Goal: Task Accomplishment & Management: Manage account settings

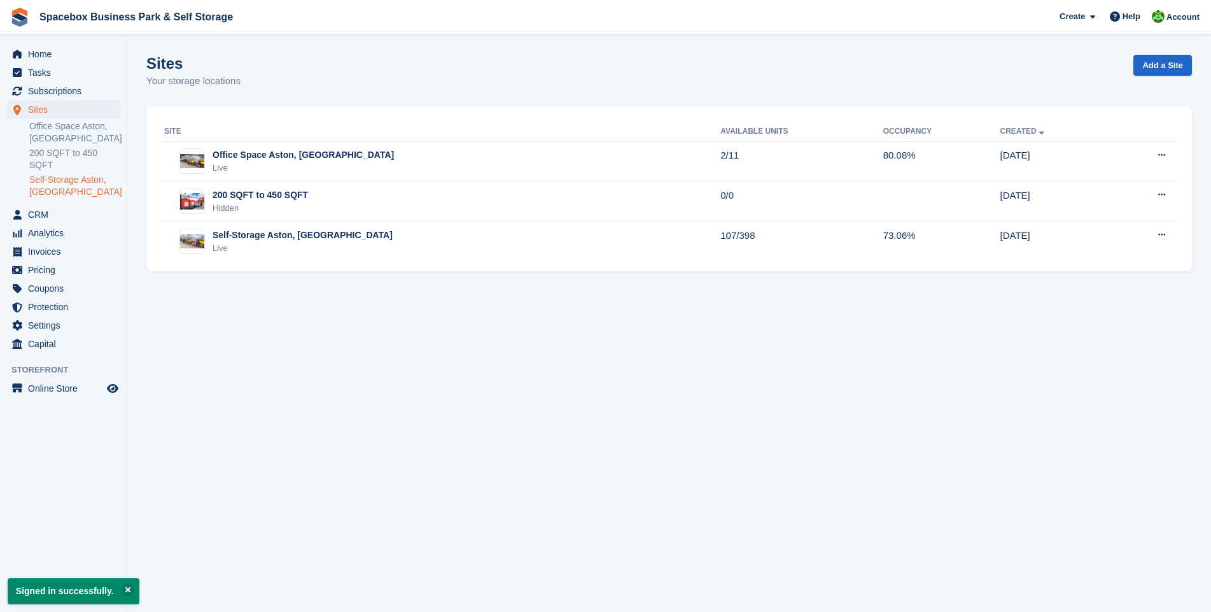
click at [68, 174] on link "Self-Storage Aston, [GEOGRAPHIC_DATA]" at bounding box center [74, 186] width 91 height 24
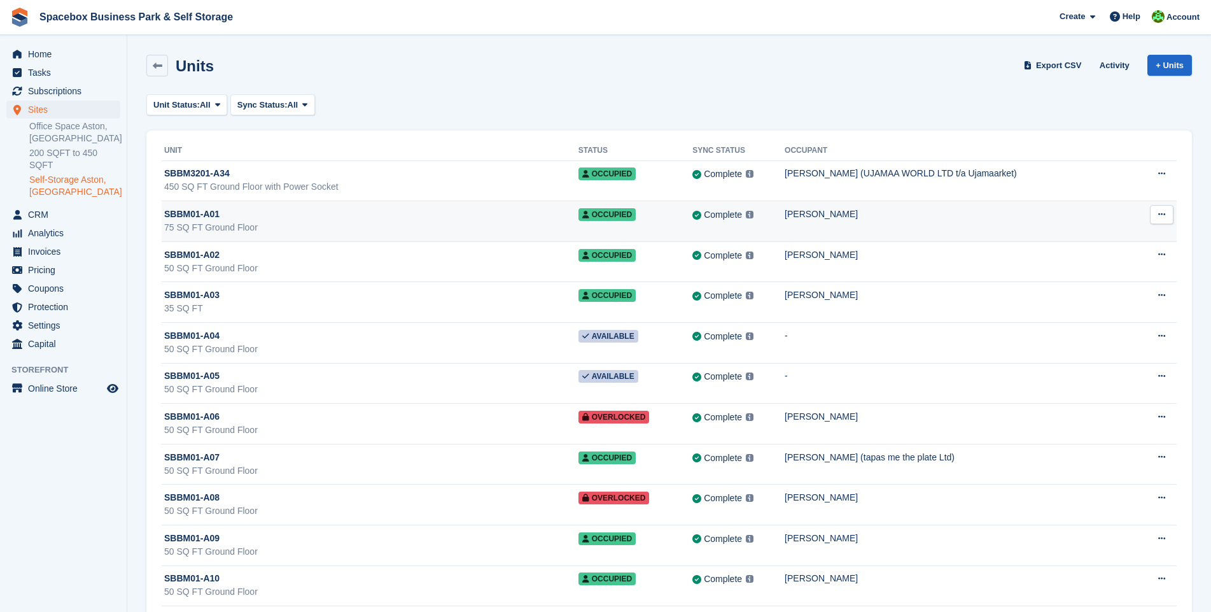
click at [299, 216] on div "SBBM01-A01" at bounding box center [371, 213] width 414 height 13
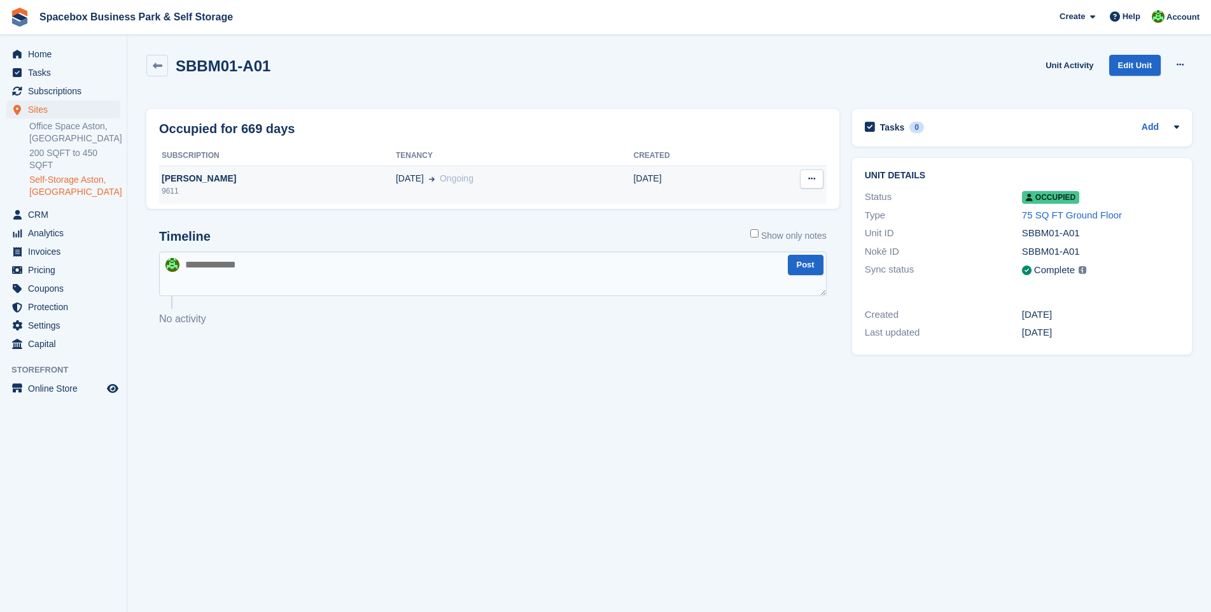
click at [814, 179] on icon at bounding box center [811, 178] width 7 height 8
click at [762, 206] on p "Deallocate" at bounding box center [762, 203] width 111 height 17
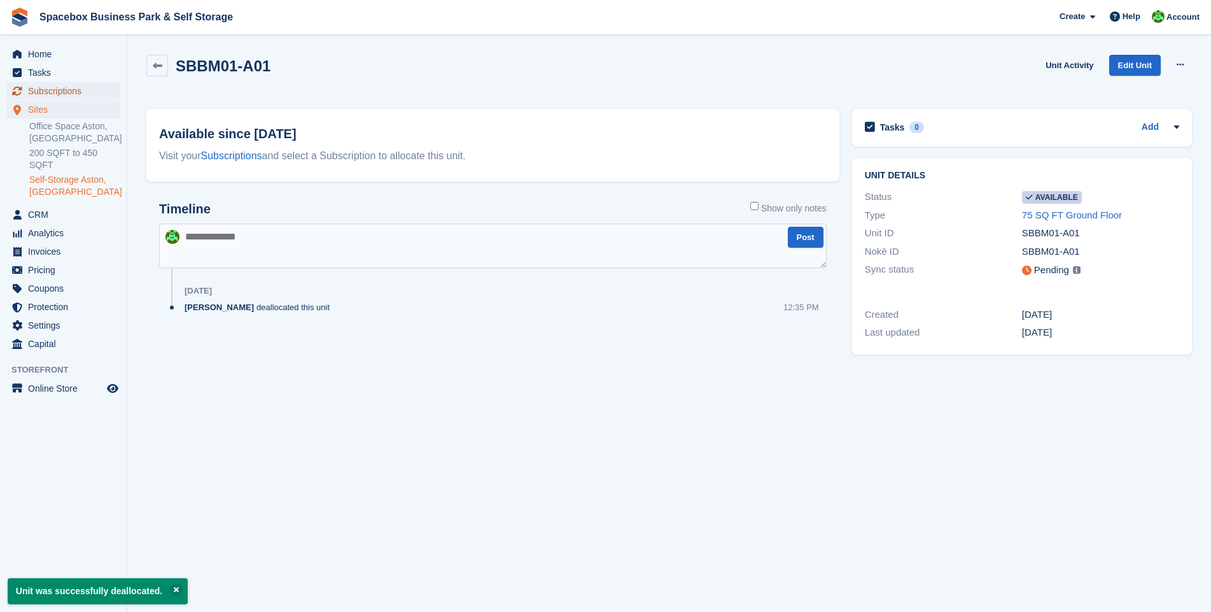
click at [57, 92] on span "Subscriptions" at bounding box center [66, 91] width 76 height 18
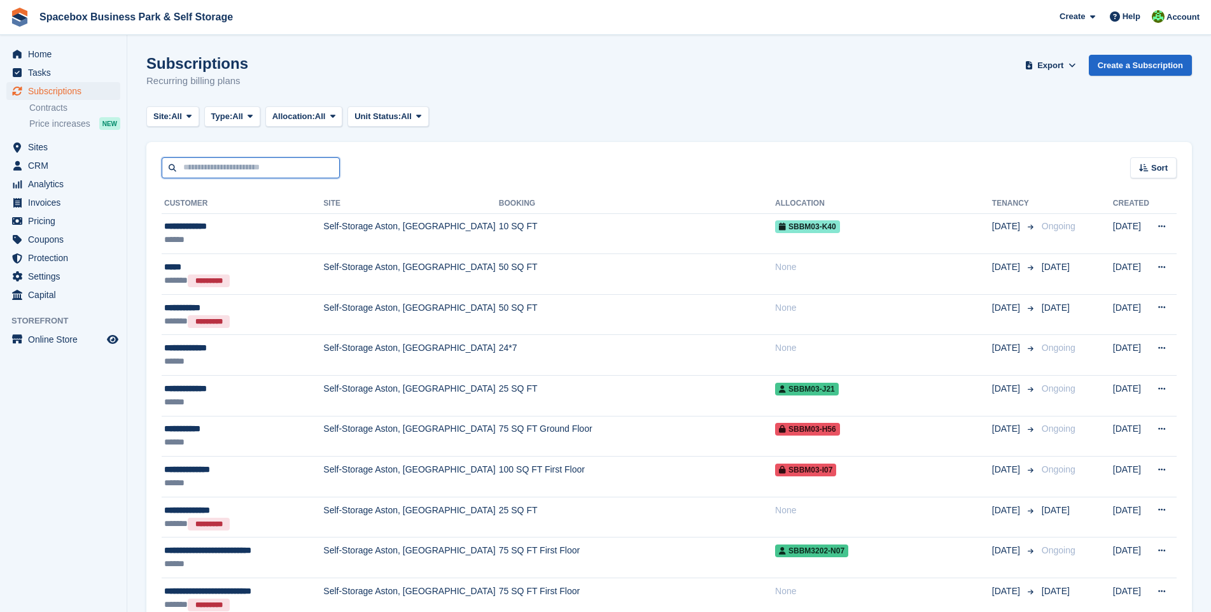
click at [263, 169] on input "text" at bounding box center [251, 167] width 178 height 21
type input "*******"
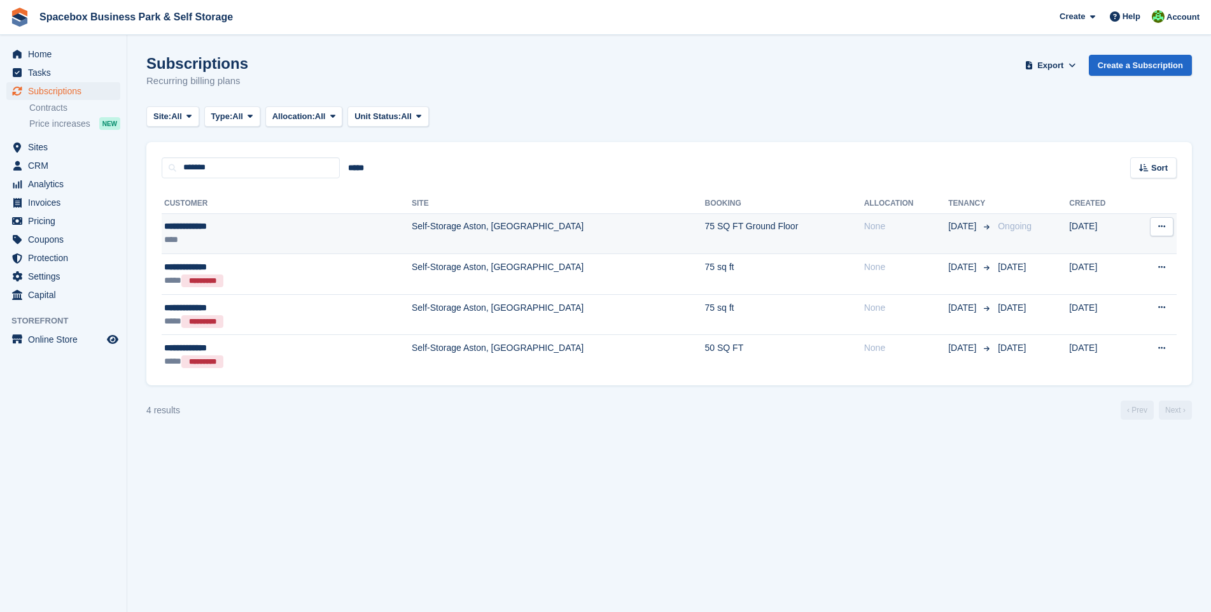
click at [460, 231] on td "Self-Storage Aston, [GEOGRAPHIC_DATA]" at bounding box center [558, 233] width 293 height 41
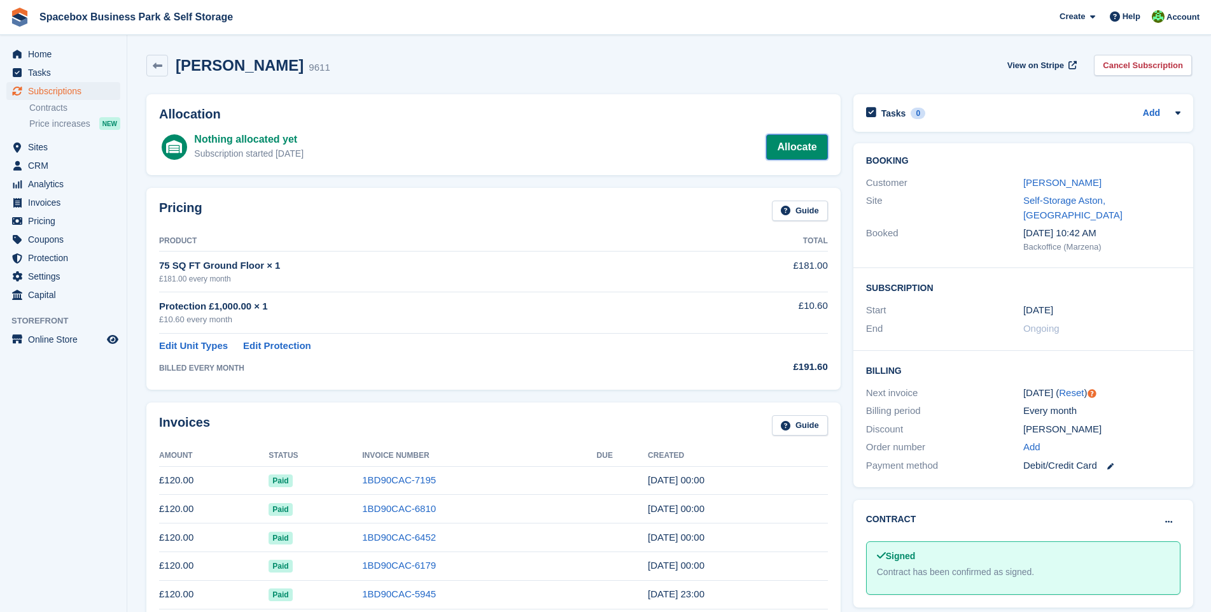
click at [808, 143] on link "Allocate" at bounding box center [796, 146] width 61 height 25
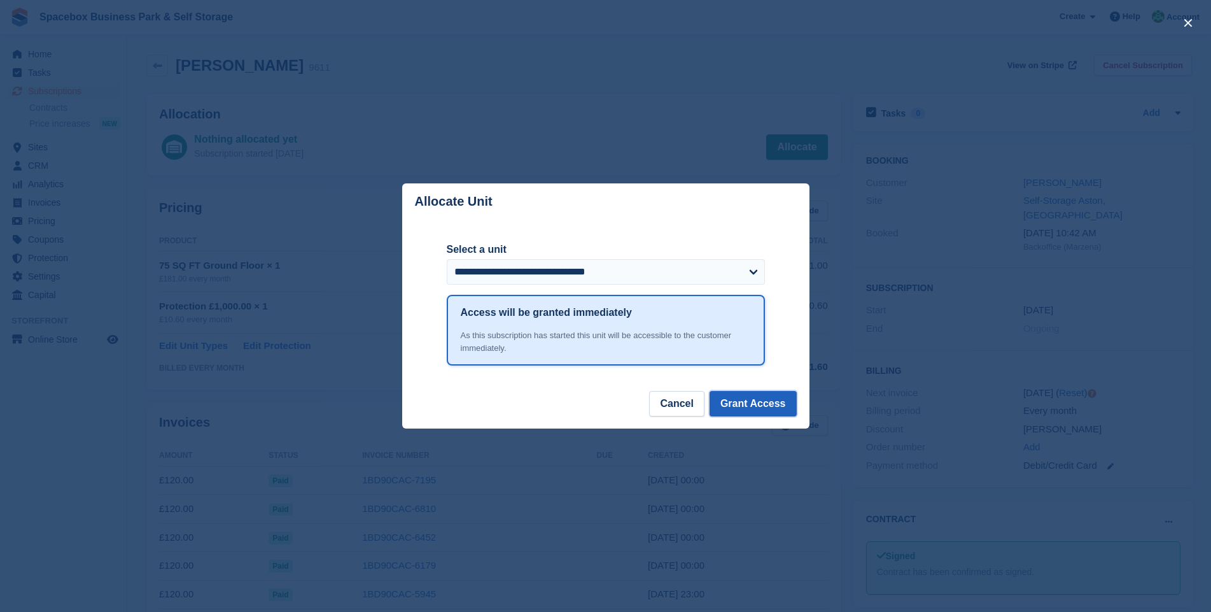
click at [757, 408] on button "Grant Access" at bounding box center [753, 403] width 87 height 25
